Goal: Complete application form

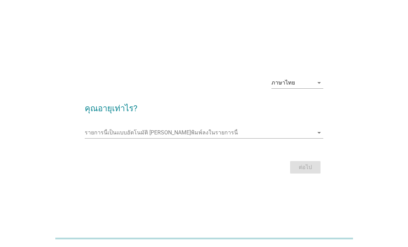
click at [212, 138] on input "รายการนี้เป็นแบบอัตโนมัติ คุณสามารถพิมพ์ลงในรายการนี้" at bounding box center [199, 132] width 229 height 11
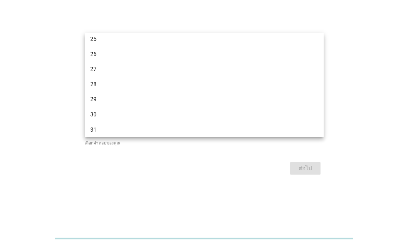
scroll to position [106, 0]
click at [143, 71] on div "27" at bounding box center [194, 73] width 209 height 8
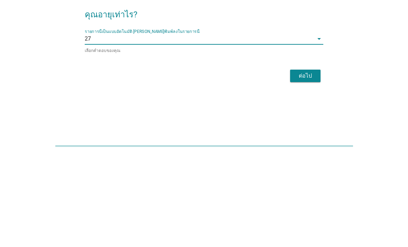
click at [302, 164] on div "ต่อไป" at bounding box center [305, 168] width 19 height 8
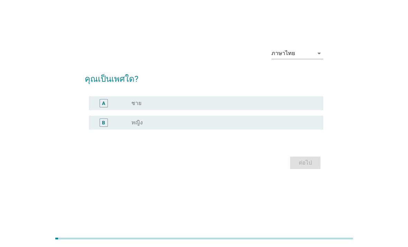
scroll to position [0, 0]
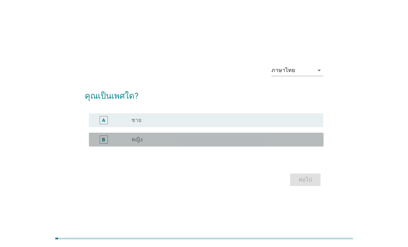
click at [175, 143] on div "radio_button_unchecked หญิง" at bounding box center [222, 139] width 181 height 7
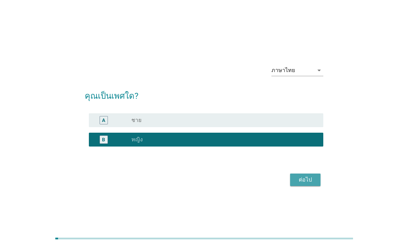
click at [317, 186] on button "ต่อไป" at bounding box center [305, 179] width 30 height 12
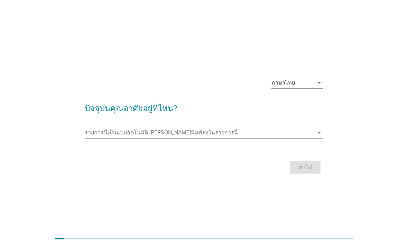
click at [244, 138] on input "รายการนี้เป็นแบบอัตโนมัติ คุณสามารถพิมพ์ลงในรายการนี้" at bounding box center [199, 132] width 229 height 11
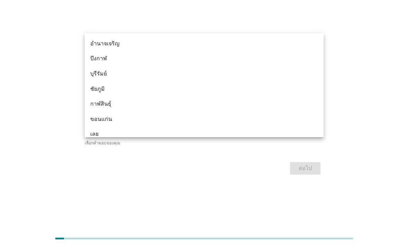
click at [33, 75] on div "ภาษาไทย arrow_drop_down ปัจจุบันคุณอาศัยอยู่ที่ไหน? รายการนี้เป็นแบบอัตโนมัติ […" at bounding box center [204, 123] width 392 height 134
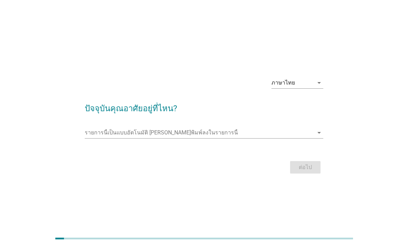
click at [227, 138] on input "รายการนี้เป็นแบบอัตโนมัติ คุณสามารถพิมพ์ลงในรายการนี้" at bounding box center [199, 132] width 229 height 11
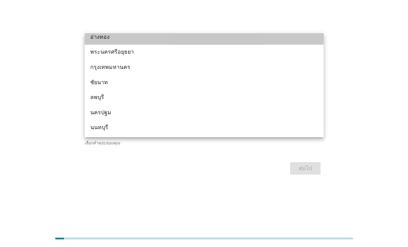
scroll to position [571, 0]
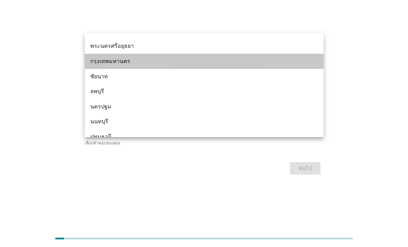
click at [209, 62] on div "กรุงเทพมหานคร" at bounding box center [194, 61] width 209 height 8
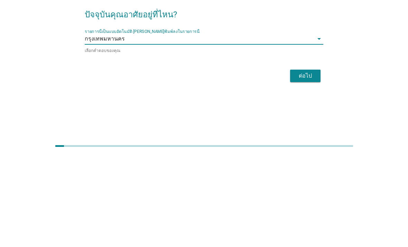
click at [311, 164] on div "ต่อไป" at bounding box center [305, 168] width 19 height 8
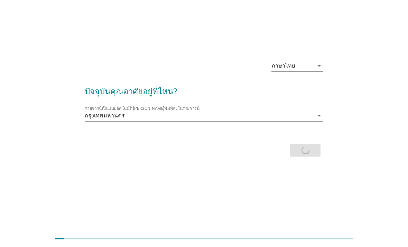
scroll to position [0, 0]
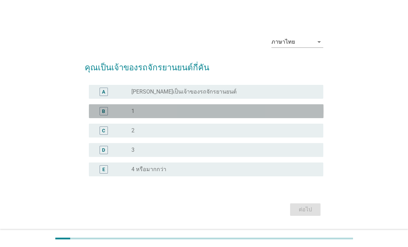
click at [210, 118] on div "B radio_button_unchecked 1" at bounding box center [206, 111] width 235 height 14
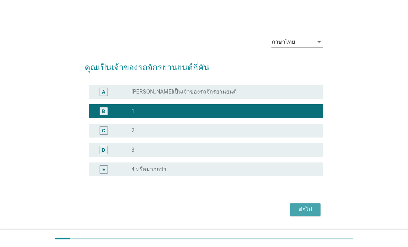
click at [306, 214] on div "ต่อไป" at bounding box center [305, 209] width 19 height 8
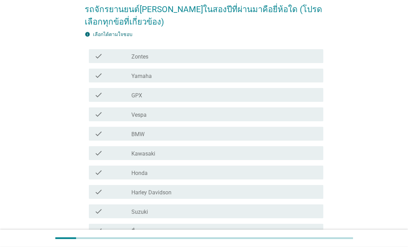
scroll to position [58, 0]
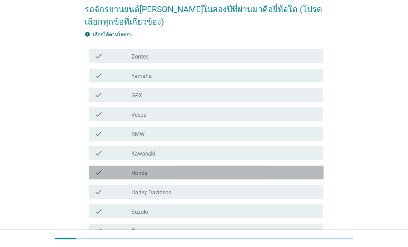
click at [182, 175] on div "check_box_outline_blank Honda" at bounding box center [225, 172] width 187 height 8
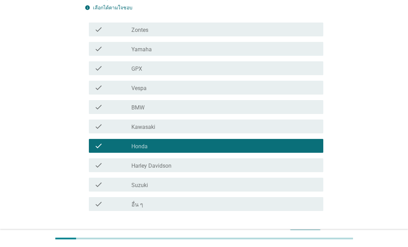
scroll to position [107, 0]
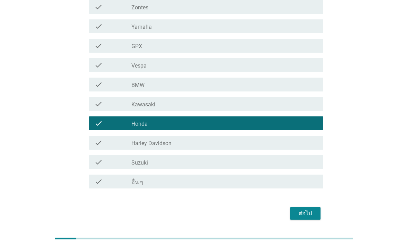
click at [313, 213] on div "ต่อไป" at bounding box center [305, 213] width 19 height 8
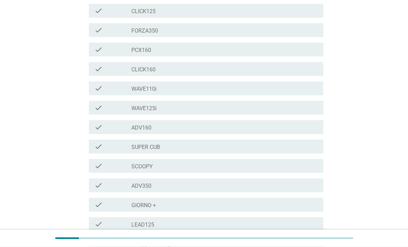
scroll to position [127, 0]
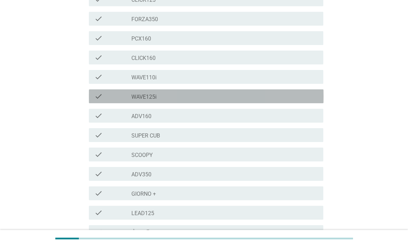
click at [163, 92] on div "check_box_outline_blank WAVE125i" at bounding box center [225, 96] width 187 height 8
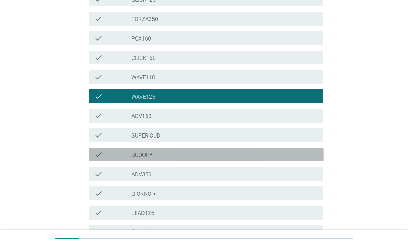
scroll to position [165, 0]
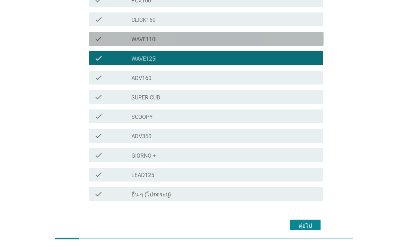
click at [174, 35] on div "check_box_outline_blank WAVE110i" at bounding box center [225, 39] width 187 height 8
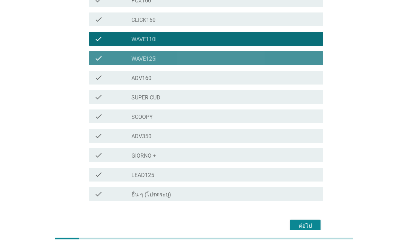
click at [233, 54] on div "check_box_outline_blank WAVE125i" at bounding box center [225, 58] width 187 height 8
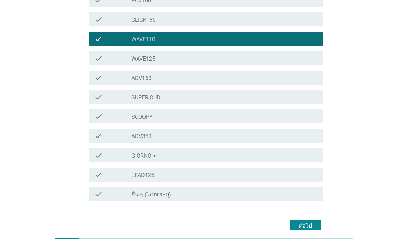
click at [313, 219] on button "ต่อไป" at bounding box center [305, 225] width 30 height 12
